Goal: Transaction & Acquisition: Purchase product/service

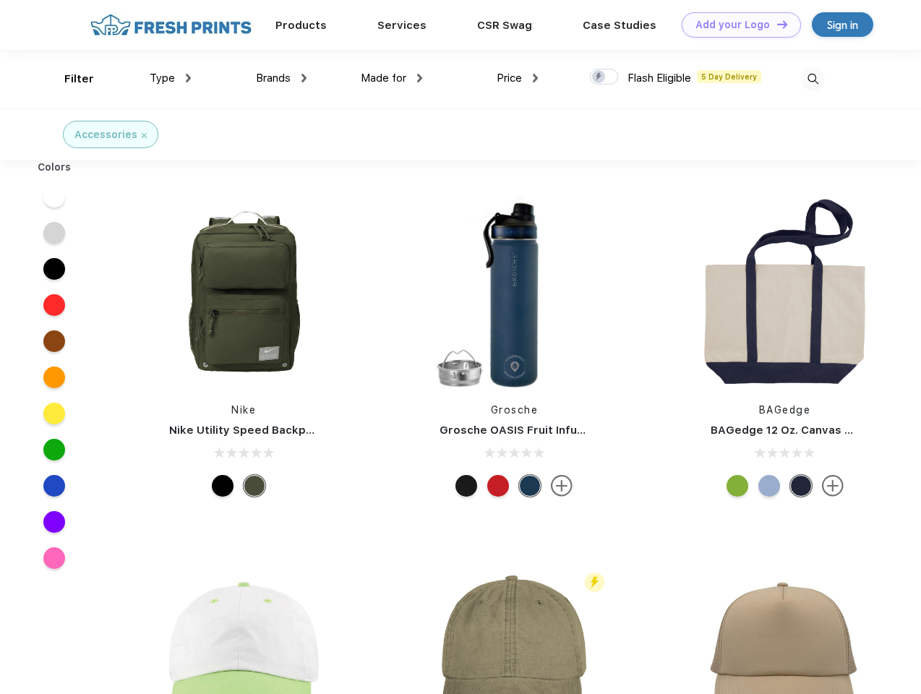
scroll to position [1, 0]
click at [736, 25] on link "Add your Logo Design Tool" at bounding box center [741, 24] width 119 height 25
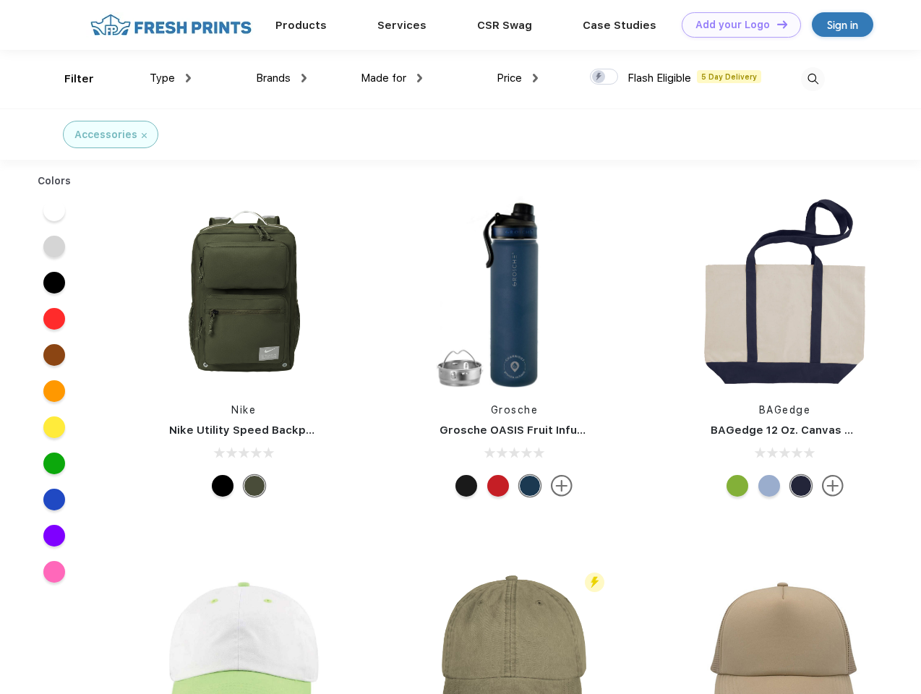
click at [0, 0] on div "Design Tool" at bounding box center [0, 0] width 0 height 0
click at [776, 24] on link "Add your Logo Design Tool" at bounding box center [741, 24] width 119 height 25
click at [69, 79] on div "Filter" at bounding box center [79, 79] width 30 height 17
click at [171, 78] on span "Type" at bounding box center [162, 78] width 25 height 13
click at [281, 78] on span "Brands" at bounding box center [273, 78] width 35 height 13
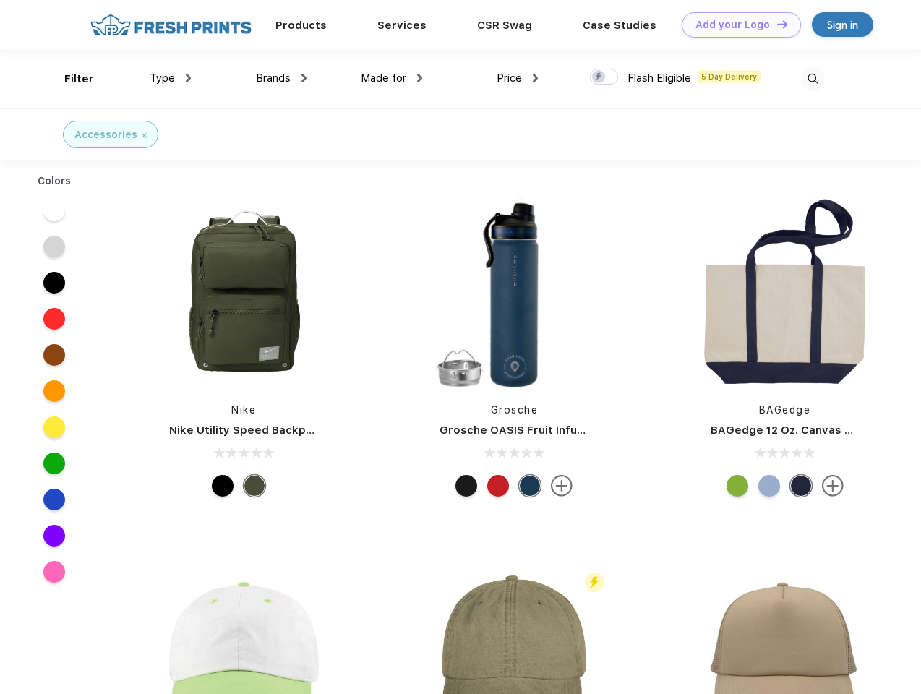
click at [392, 78] on span "Made for" at bounding box center [384, 78] width 46 height 13
click at [518, 78] on span "Price" at bounding box center [509, 78] width 25 height 13
click at [605, 77] on div at bounding box center [604, 77] width 28 height 16
click at [599, 77] on input "checkbox" at bounding box center [594, 72] width 9 height 9
click at [813, 79] on img at bounding box center [813, 79] width 24 height 24
